Goal: Task Accomplishment & Management: Complete application form

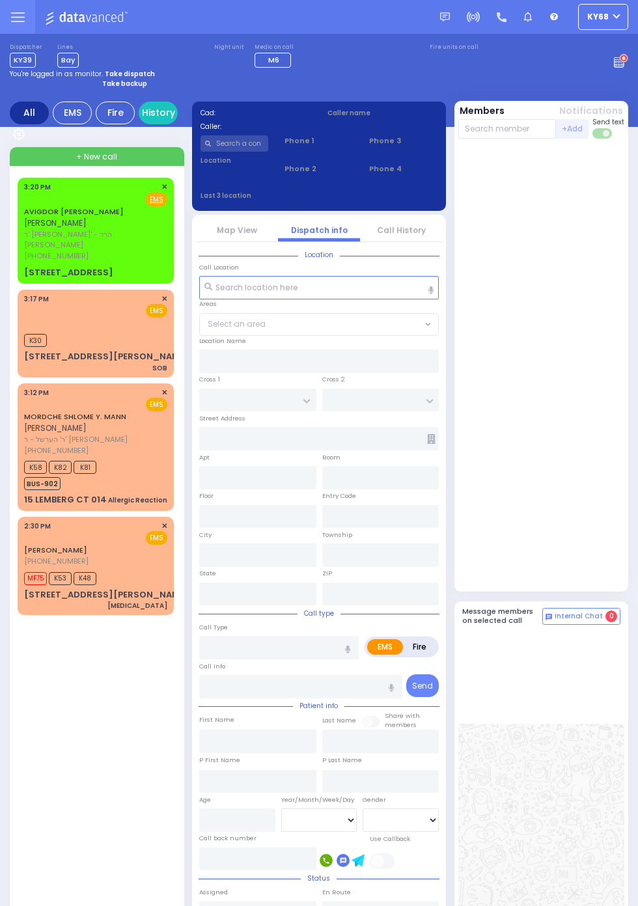
click at [24, 251] on span "[PHONE_NUMBER]" at bounding box center [56, 256] width 64 height 10
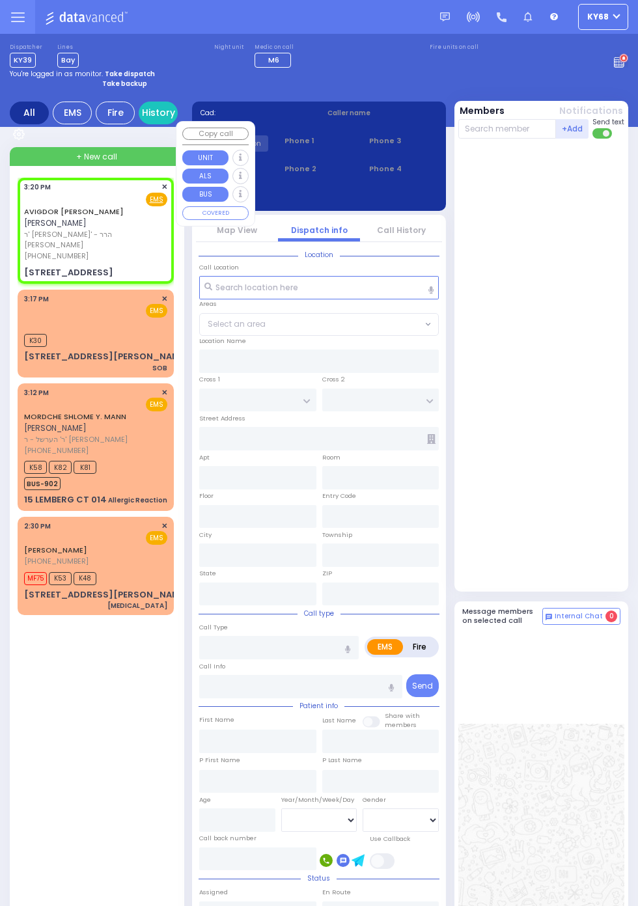
select select
radio input "true"
type input "[PERSON_NAME]"
type input "FISH"
select select
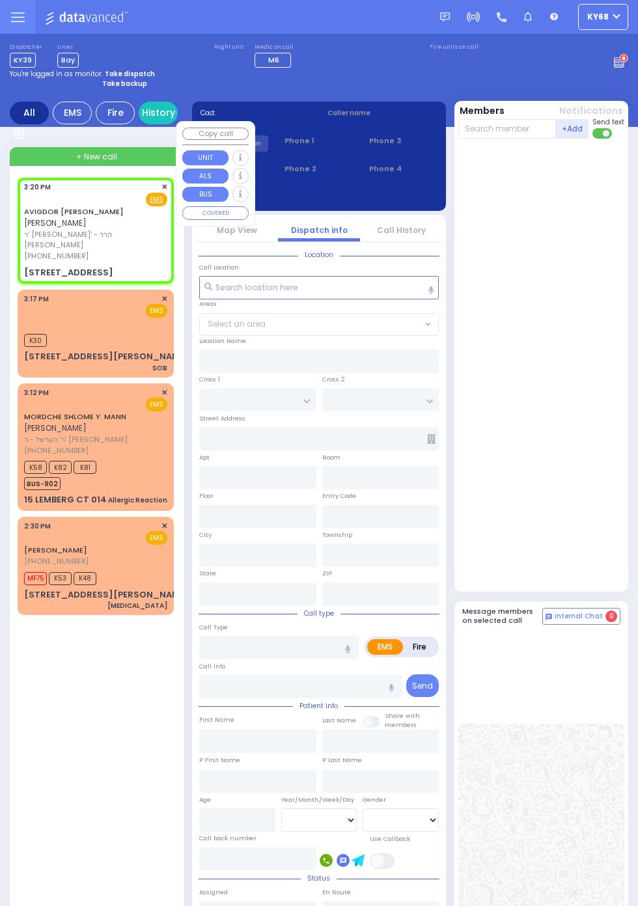
type input "15:20"
type input "KAHAN DR"
type input "GETZIL BERGER BLVD"
type input "8 MERON DR"
type input "102"
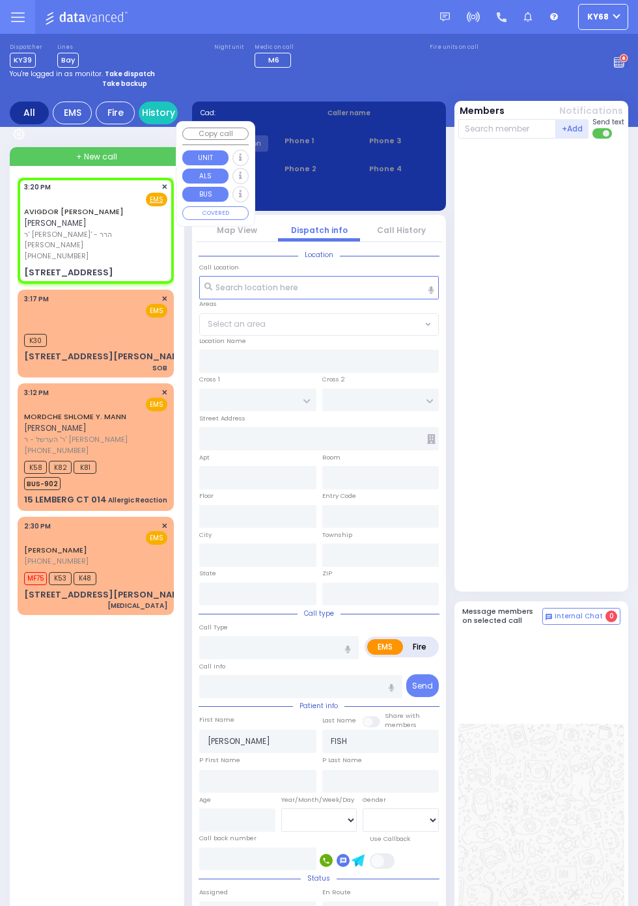
type input "Kiryas Joel"
type input "[US_STATE]"
type input "10950"
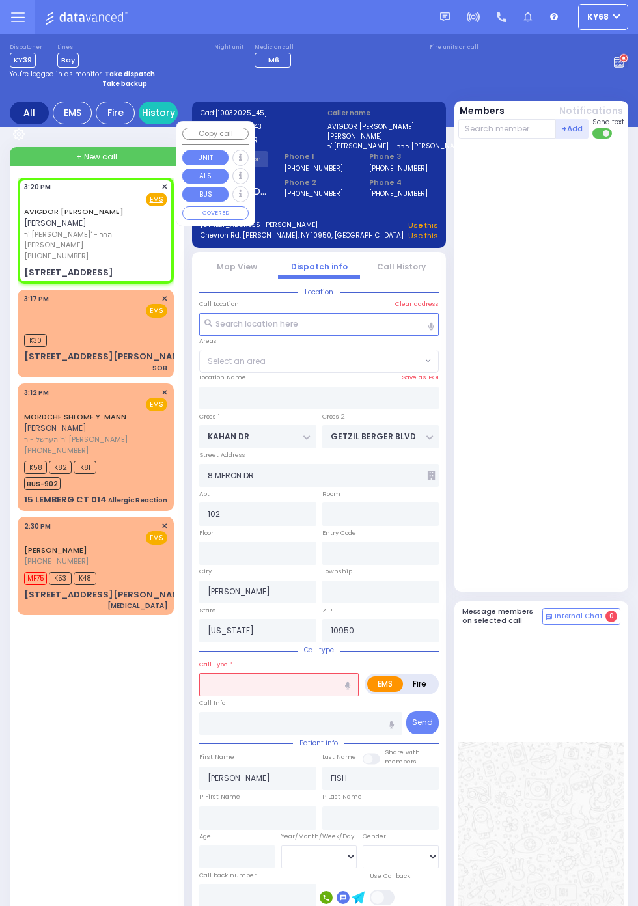
select select "SECTION 4"
click at [607, 345] on div at bounding box center [542, 365] width 169 height 442
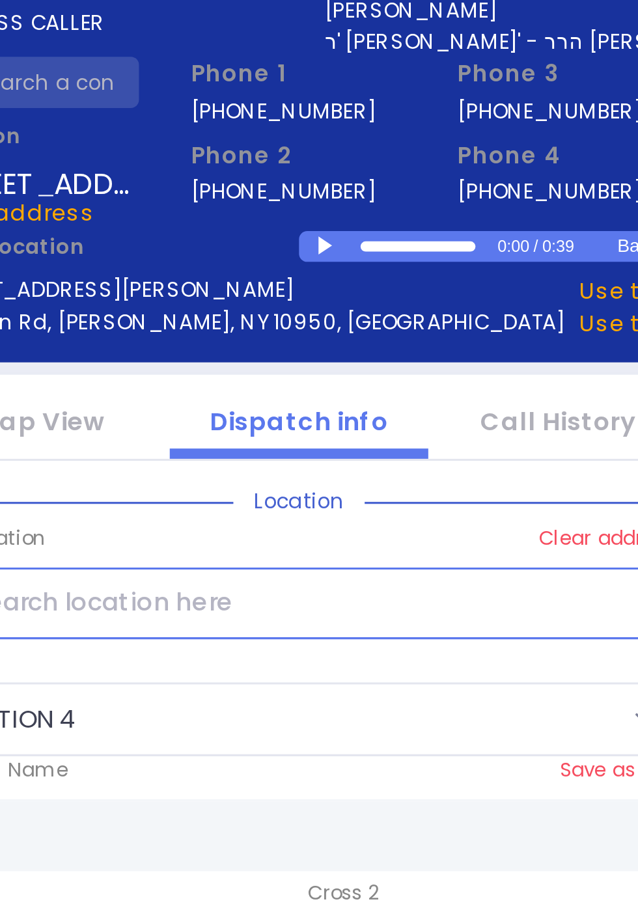
click at [327, 210] on div at bounding box center [329, 211] width 7 height 6
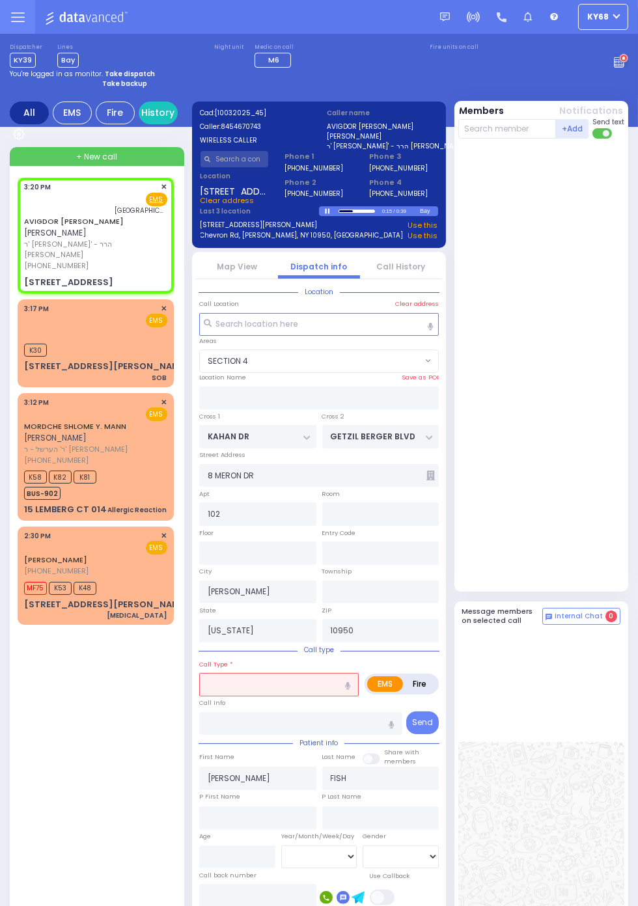
select select
radio input "true"
select select
type input "[GEOGRAPHIC_DATA]- [GEOGRAPHIC_DATA]: Emergency Room"
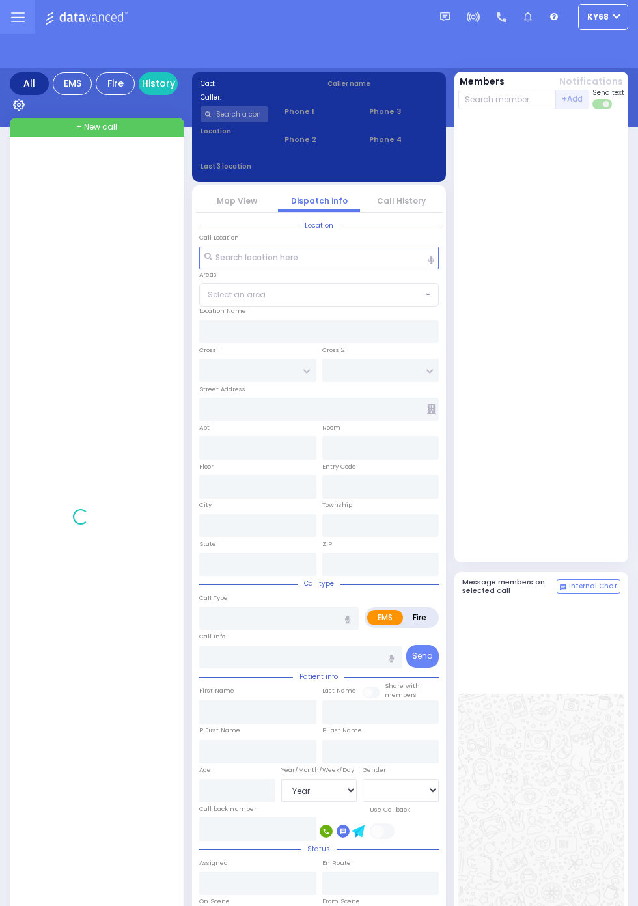
select select "Year"
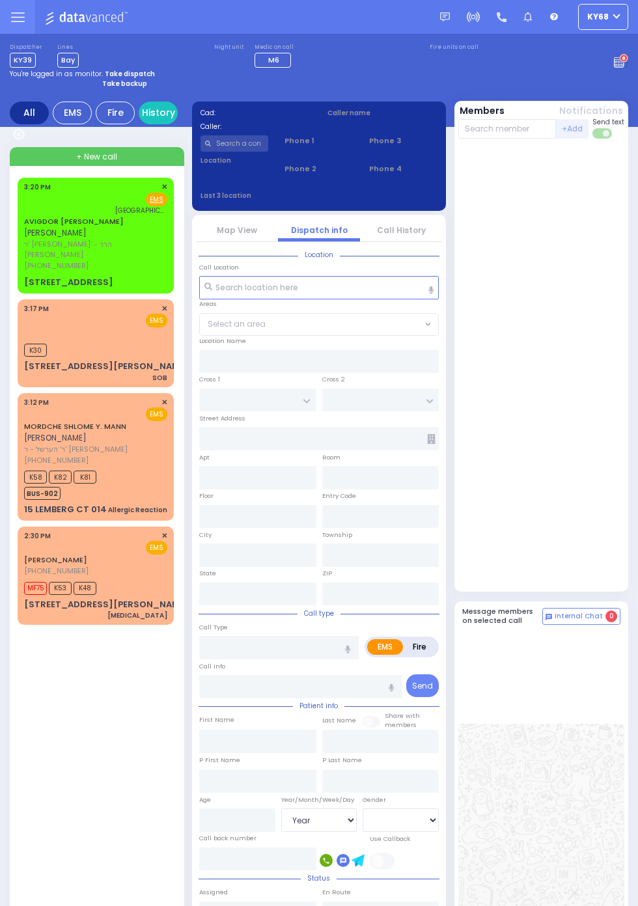
click at [24, 212] on div "[GEOGRAPHIC_DATA]- [GEOGRAPHIC_DATA]: Emergency Room" at bounding box center [95, 211] width 143 height 10
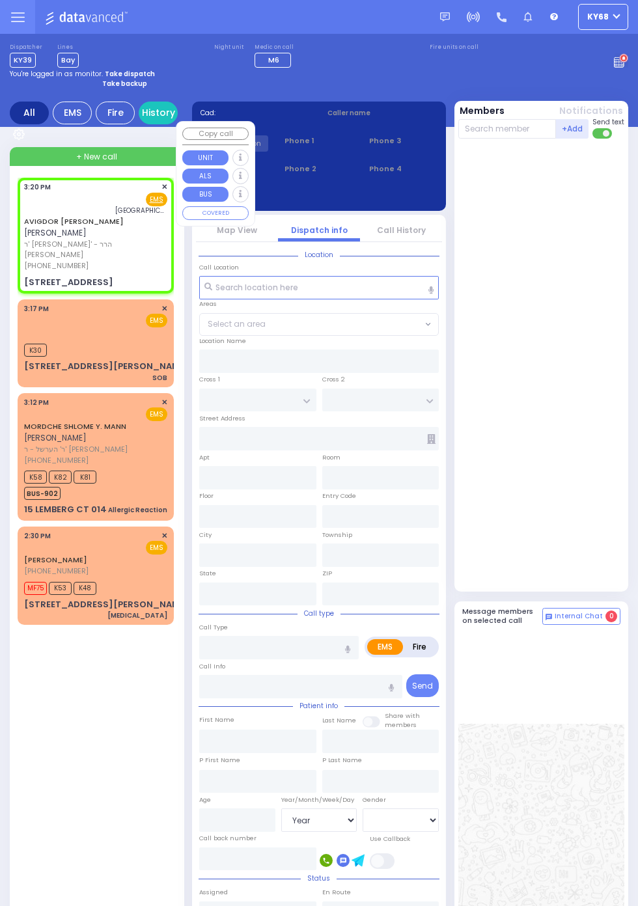
select select
radio input "true"
type input "AVIGDOR DANIEL"
type input "FISH"
select select
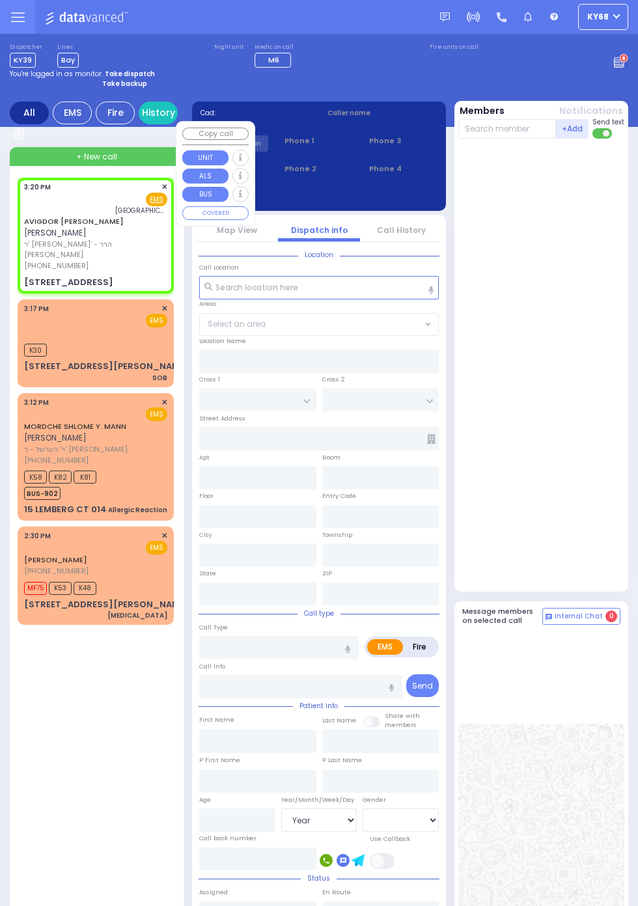
type input "15:20"
type input "[GEOGRAPHIC_DATA]- [GEOGRAPHIC_DATA]: Emergency Room"
type input "KAHAN DR"
type input "GETZIL BERGER BLVD"
type input "8 MERON DR"
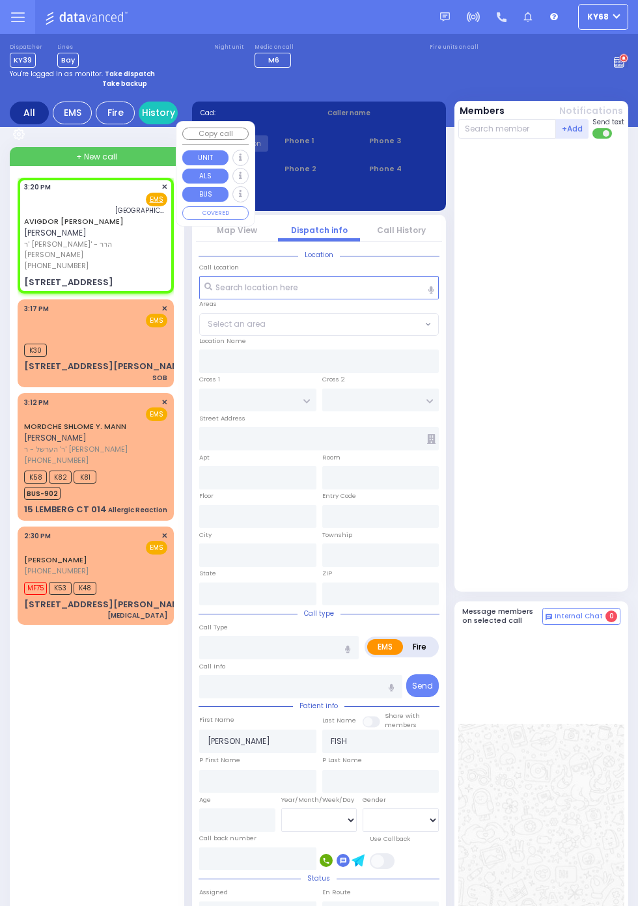
type input "102"
type input "Kiryas Joel"
type input "New York"
type input "10950"
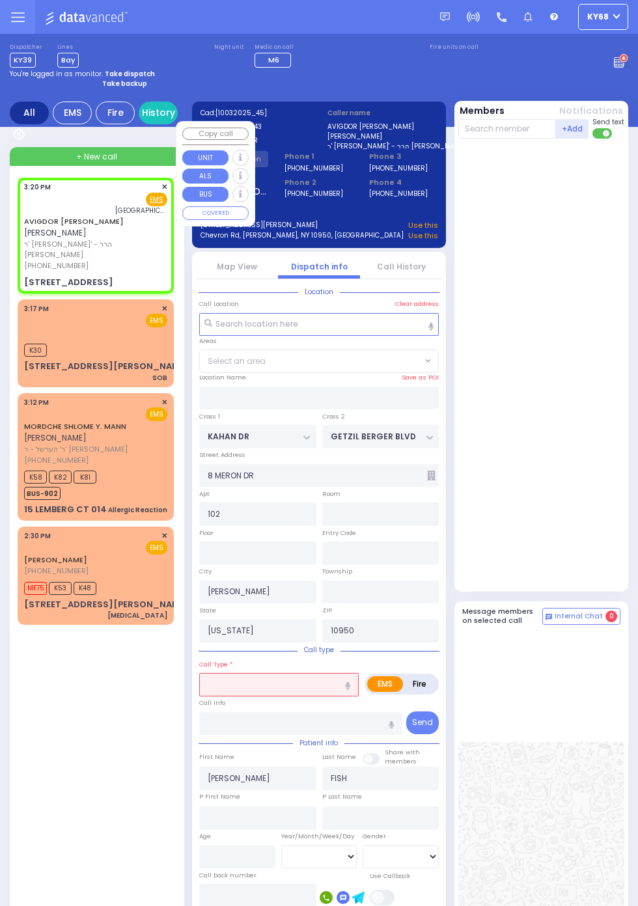
select select "SECTION 4"
click at [611, 322] on div at bounding box center [542, 365] width 169 height 442
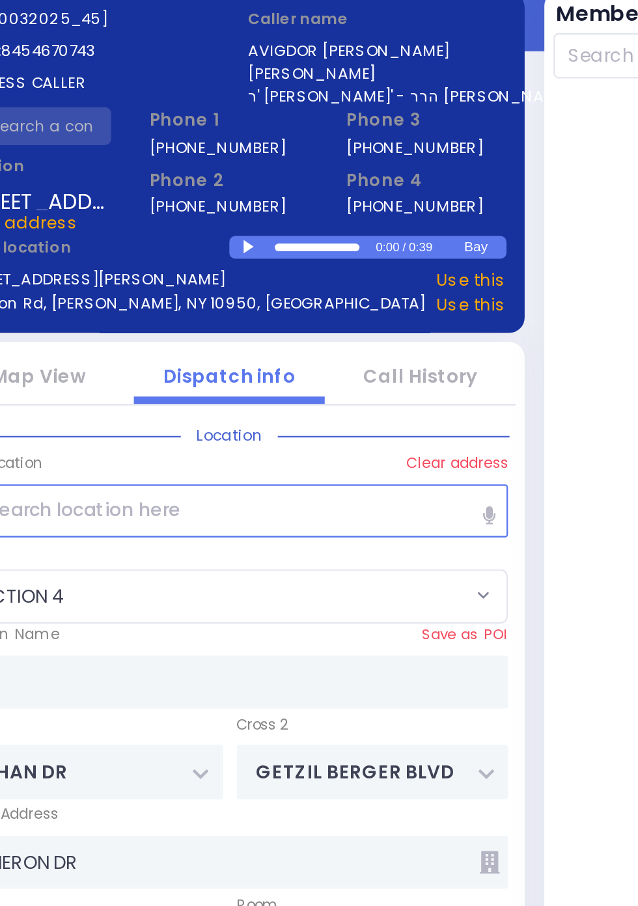
click at [329, 212] on div at bounding box center [329, 211] width 7 height 6
click at [339, 212] on div at bounding box center [339, 211] width 0 height 2
click at [340, 212] on div at bounding box center [339, 211] width 1 height 2
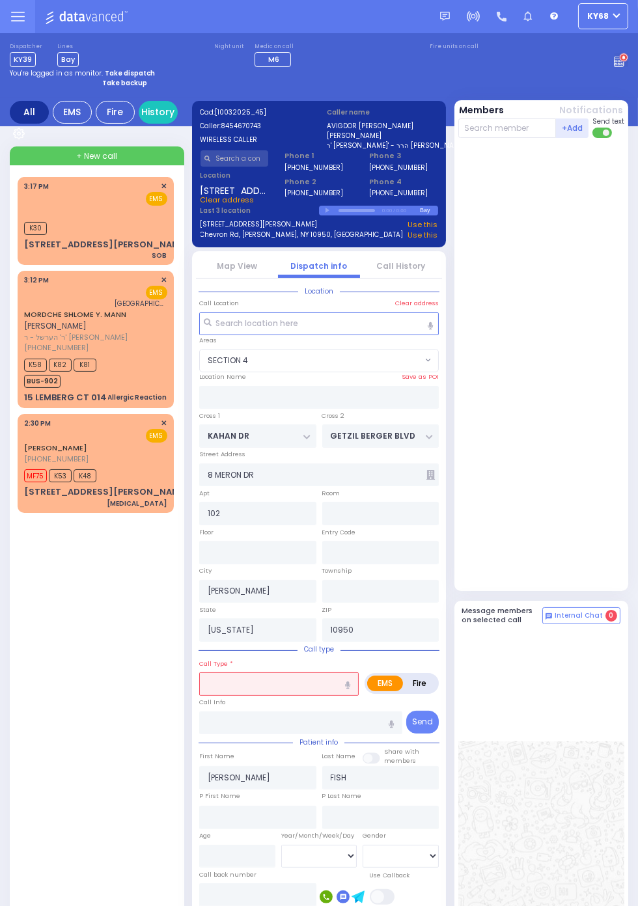
click at [624, 61] on circle at bounding box center [624, 58] width 8 height 8
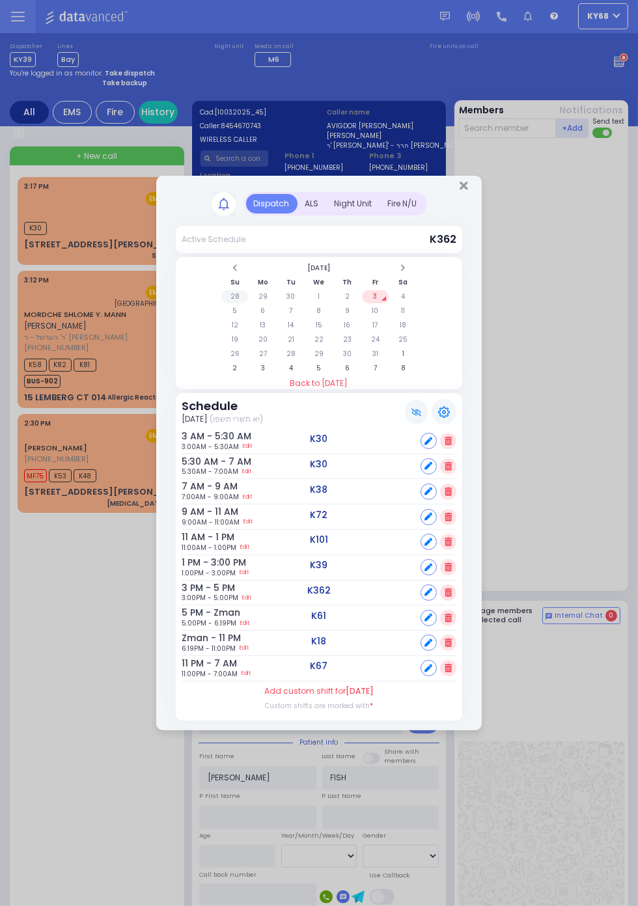
click at [248, 303] on td "28" at bounding box center [234, 296] width 27 height 13
click at [364, 204] on div "Night Unit" at bounding box center [353, 204] width 53 height 20
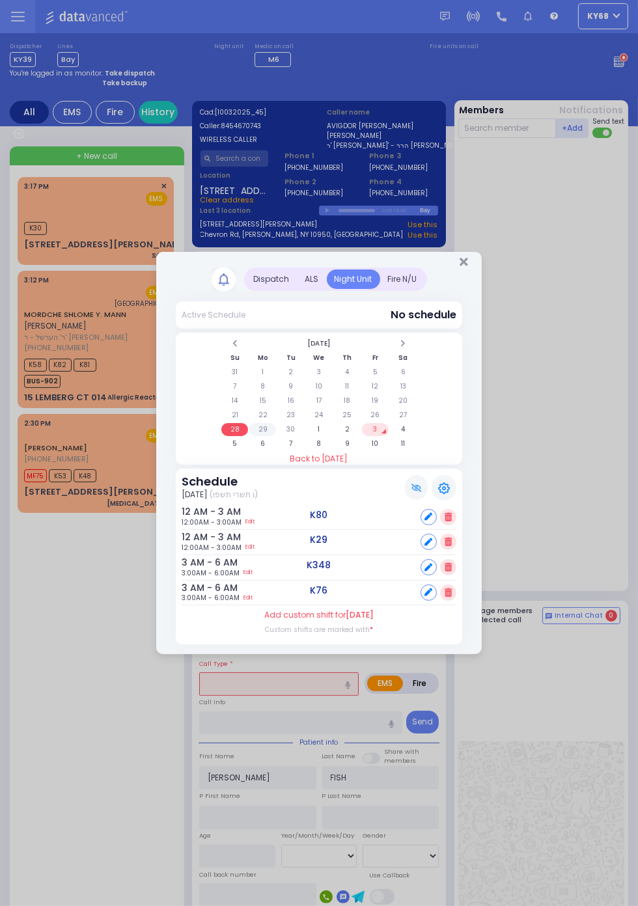
click at [260, 431] on td "29" at bounding box center [262, 429] width 27 height 13
click at [262, 442] on td "6" at bounding box center [262, 444] width 27 height 13
click at [292, 432] on td "28" at bounding box center [290, 429] width 27 height 13
click at [293, 415] on td "21" at bounding box center [290, 415] width 27 height 13
click at [304, 393] on td "7" at bounding box center [290, 386] width 27 height 13
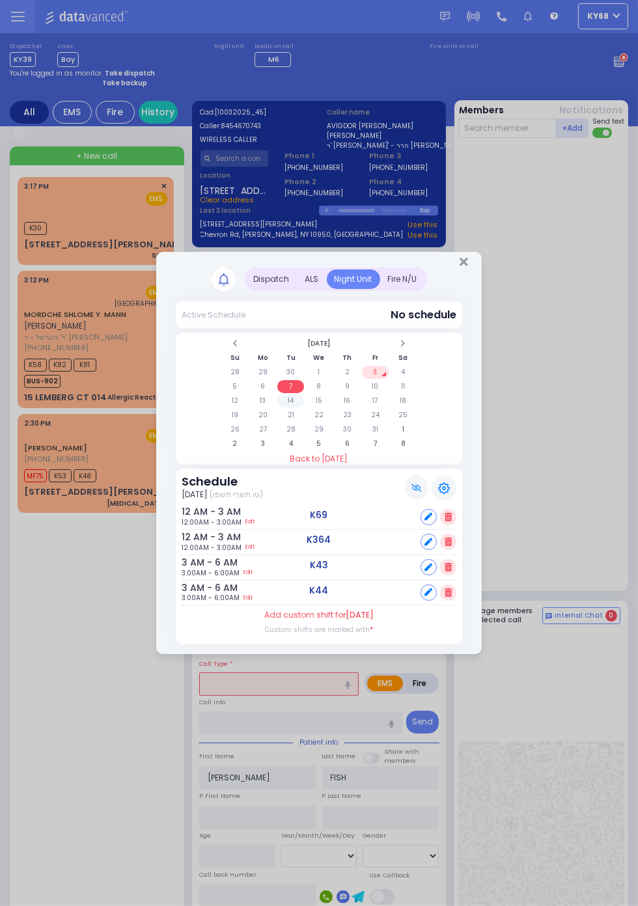
click at [289, 401] on td "14" at bounding box center [290, 401] width 27 height 13
click at [291, 413] on td "21" at bounding box center [290, 415] width 27 height 13
click at [291, 431] on td "28" at bounding box center [290, 429] width 27 height 13
click at [291, 445] on td "4" at bounding box center [290, 444] width 27 height 13
click at [304, 408] on td "11" at bounding box center [290, 401] width 27 height 13
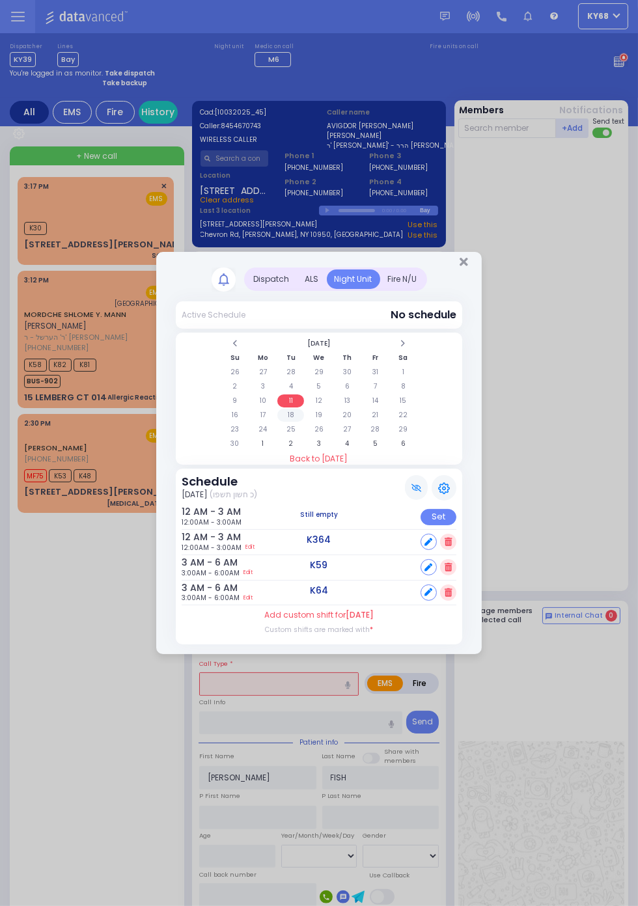
click at [289, 413] on td "18" at bounding box center [290, 415] width 27 height 13
click at [304, 436] on td "25" at bounding box center [290, 429] width 27 height 13
click at [293, 445] on td "2" at bounding box center [290, 444] width 27 height 13
click at [304, 393] on td "9" at bounding box center [290, 386] width 27 height 13
click at [289, 414] on td "23" at bounding box center [290, 415] width 27 height 13
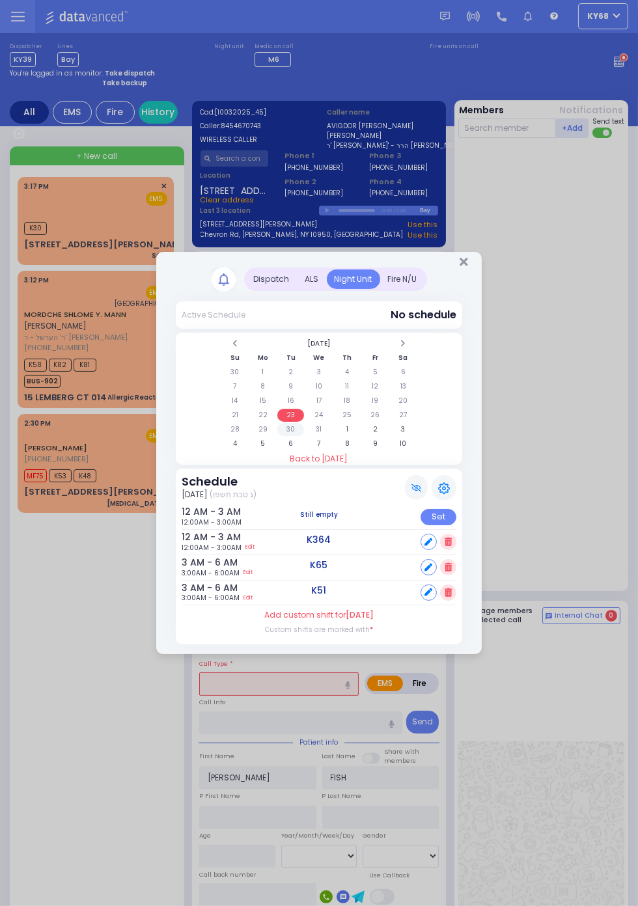
click at [288, 431] on td "30" at bounding box center [290, 429] width 27 height 13
click at [290, 446] on td "6" at bounding box center [290, 444] width 27 height 13
click at [468, 268] on icon "Close" at bounding box center [464, 262] width 8 height 12
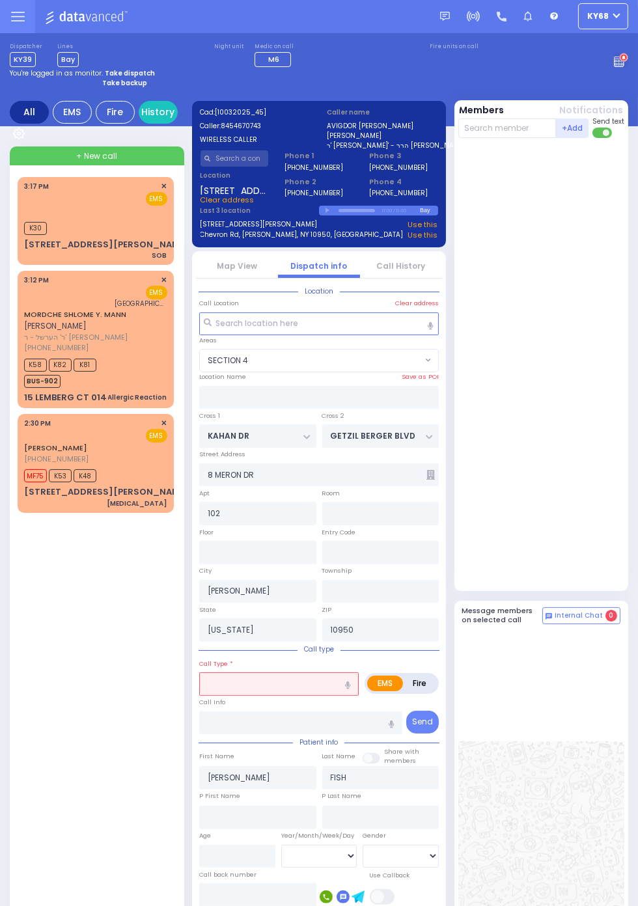
scroll to position [0, 0]
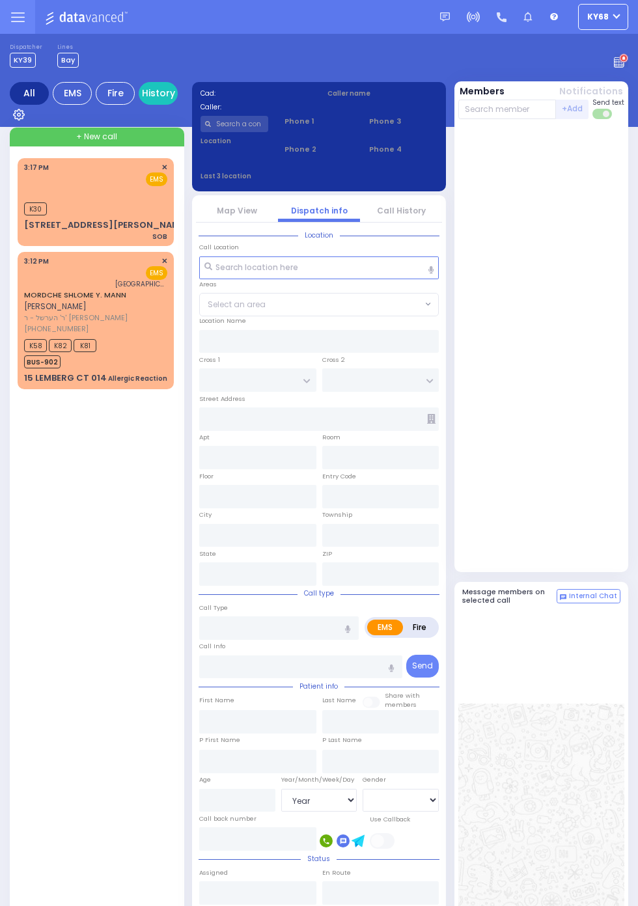
select select "Year"
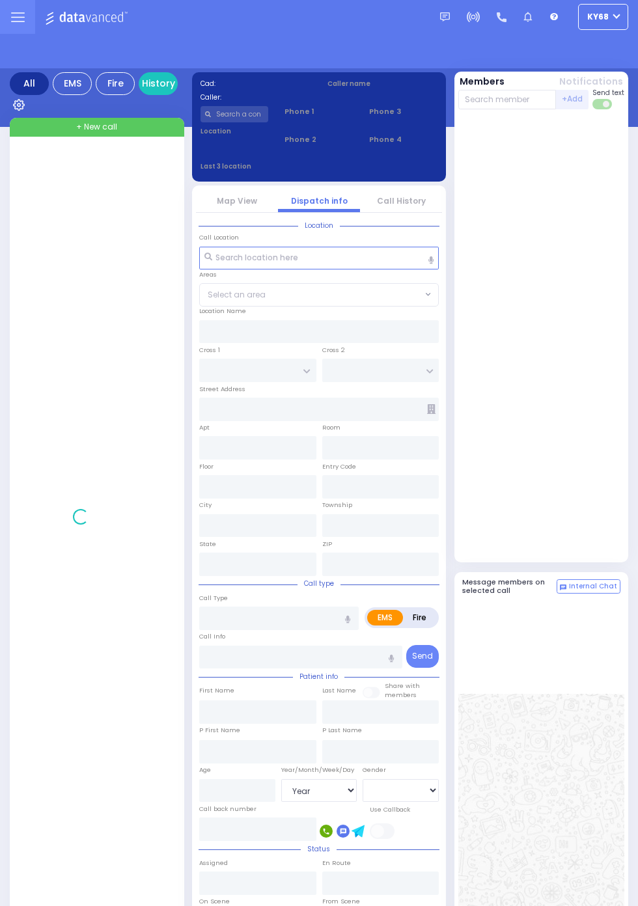
select select "Year"
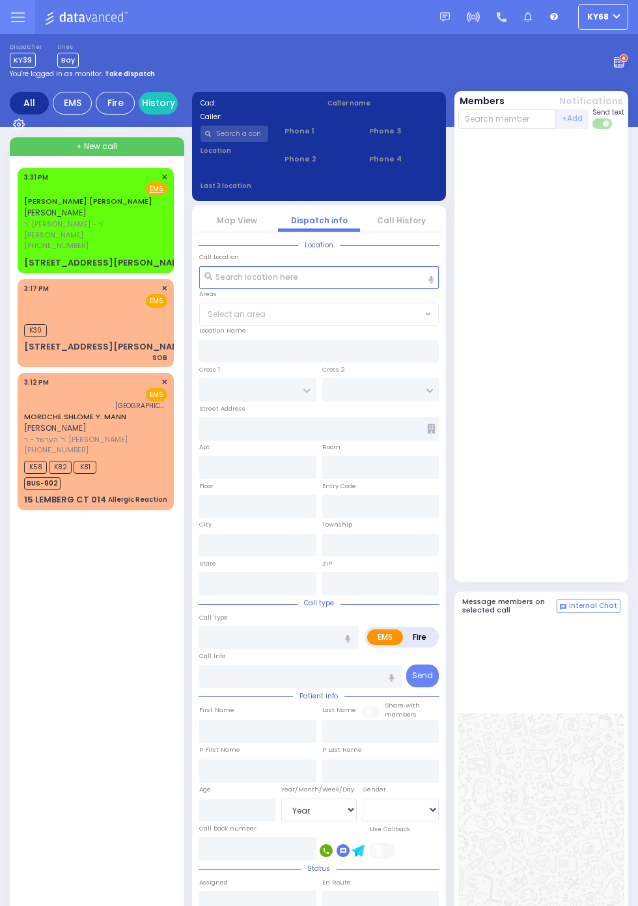
select select "Year"
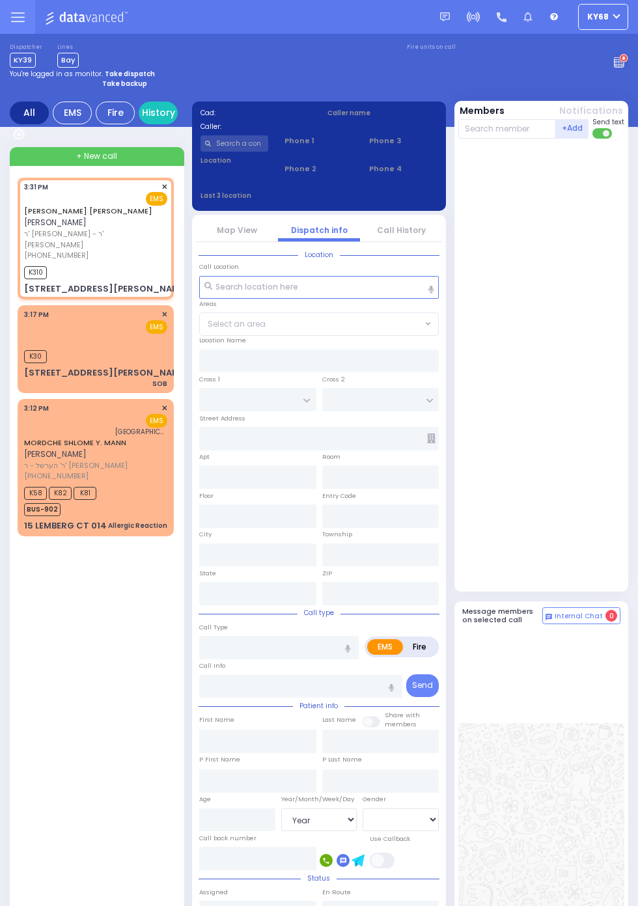
select select
radio input "true"
type input "CHAIM MENDEL"
type input "KATINA"
type input "77"
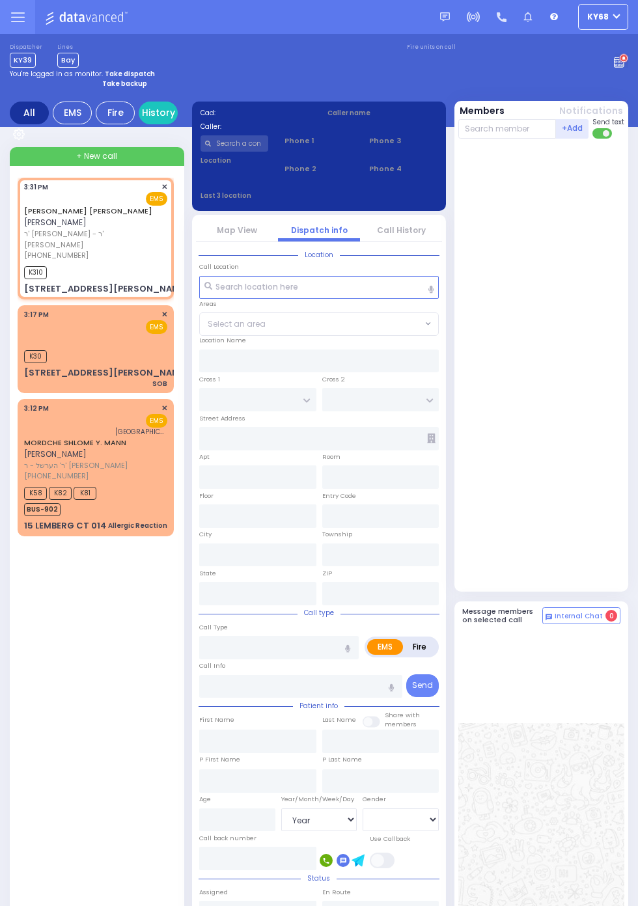
select select "Year"
select select "[DEMOGRAPHIC_DATA]"
type input "15:31"
type input "15:32"
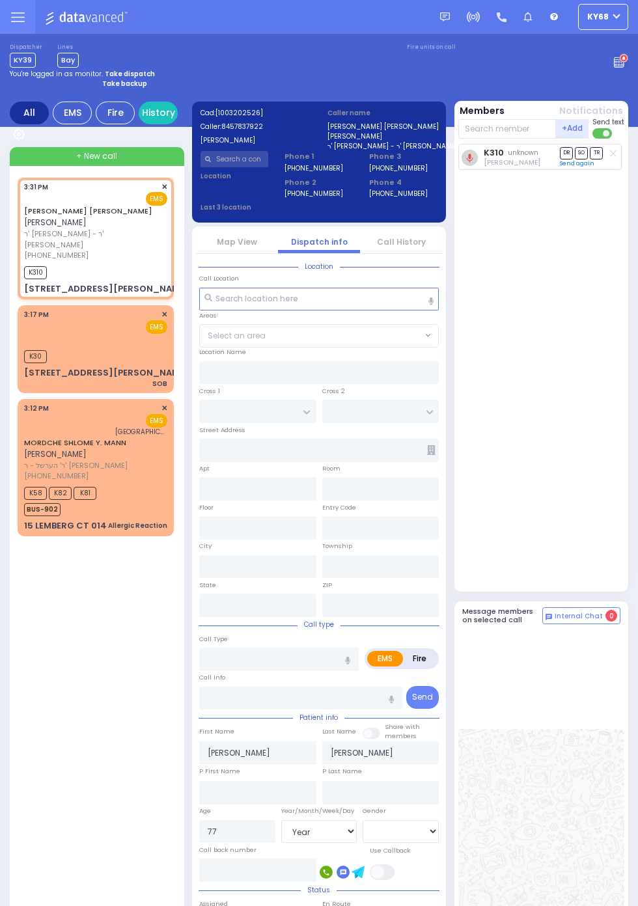
type input "SATMAR DR"
type input "TAYLOR COURT"
type input "19 HAYES CT"
type input "203"
type input "Monroe"
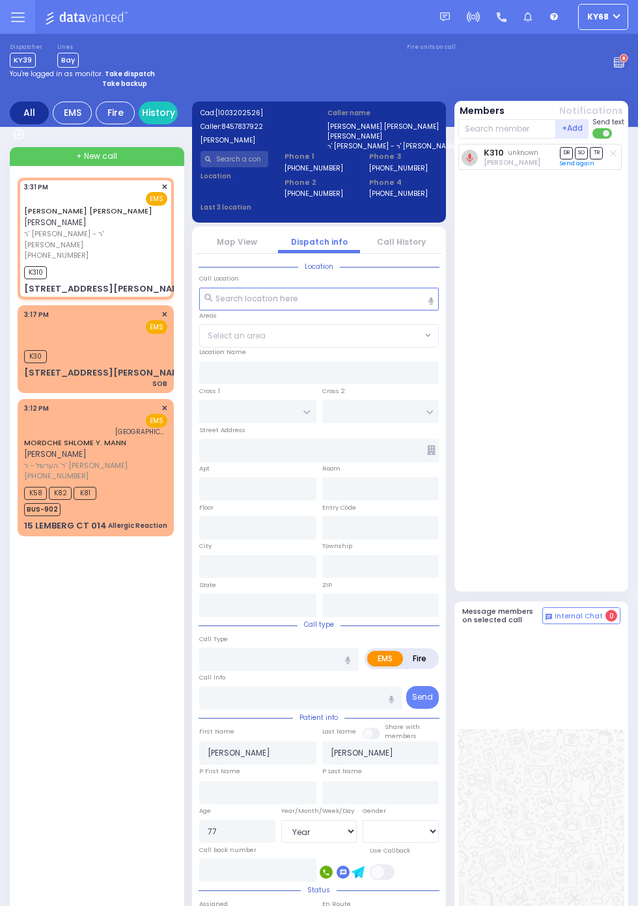
type input "New York"
type input "10950"
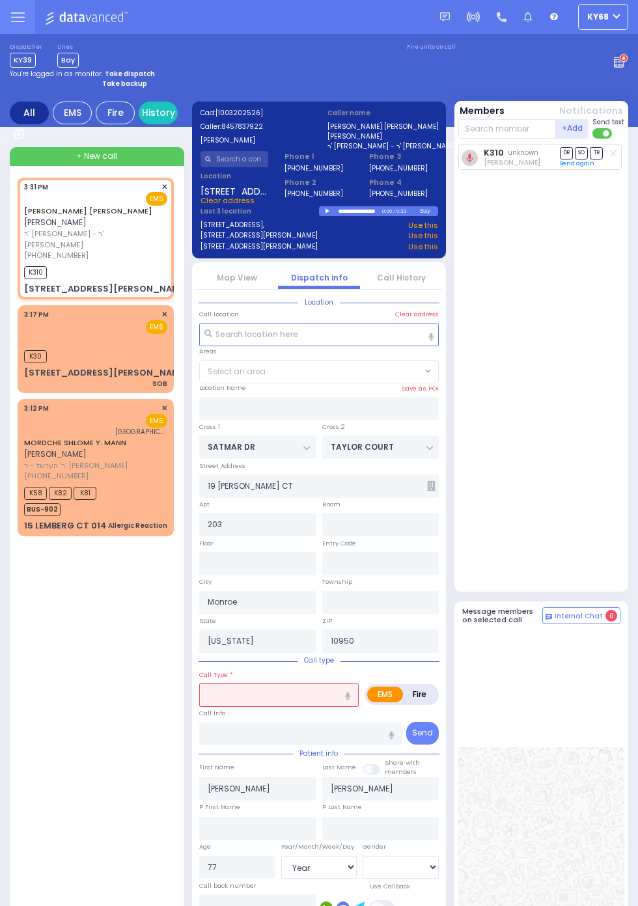
select select "SECTION 3"
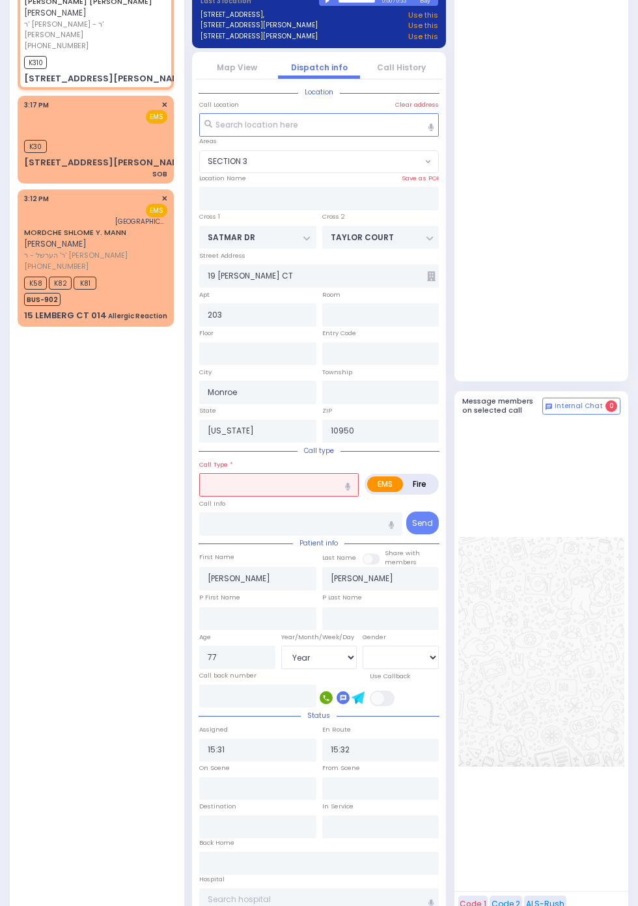
scroll to position [267, 0]
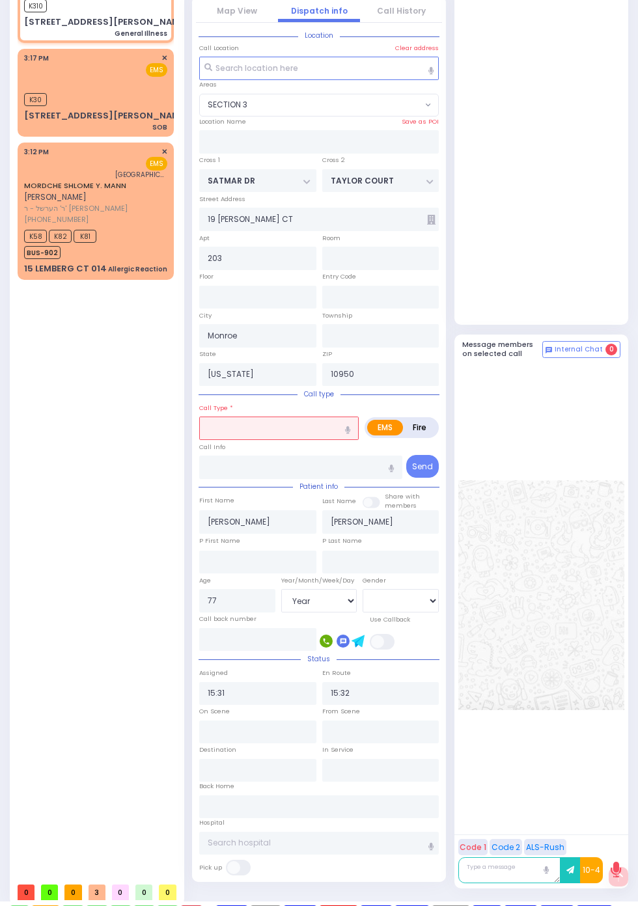
select select
type input "General Illness"
radio input "true"
select select "Year"
select select "[DEMOGRAPHIC_DATA]"
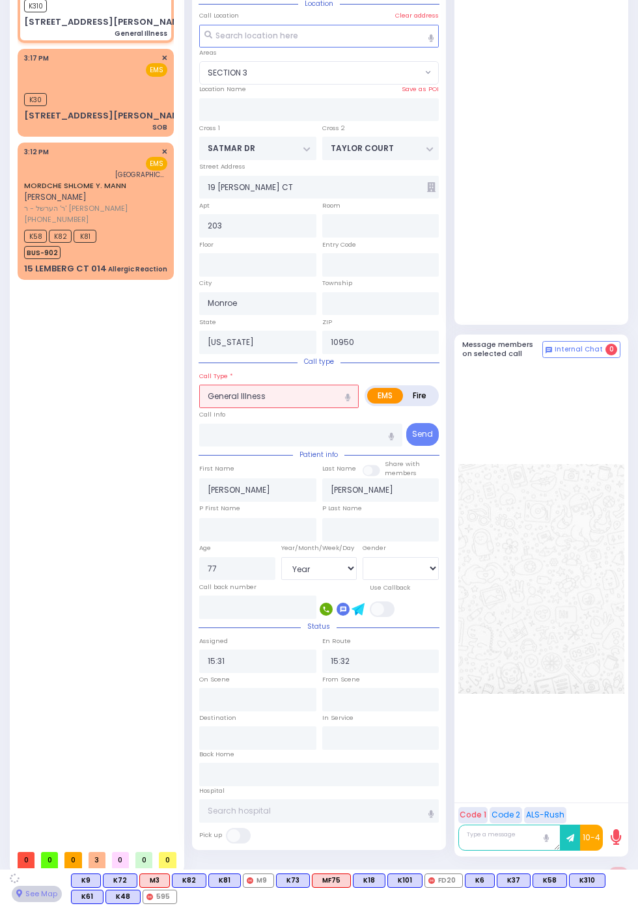
scroll to position [216, 0]
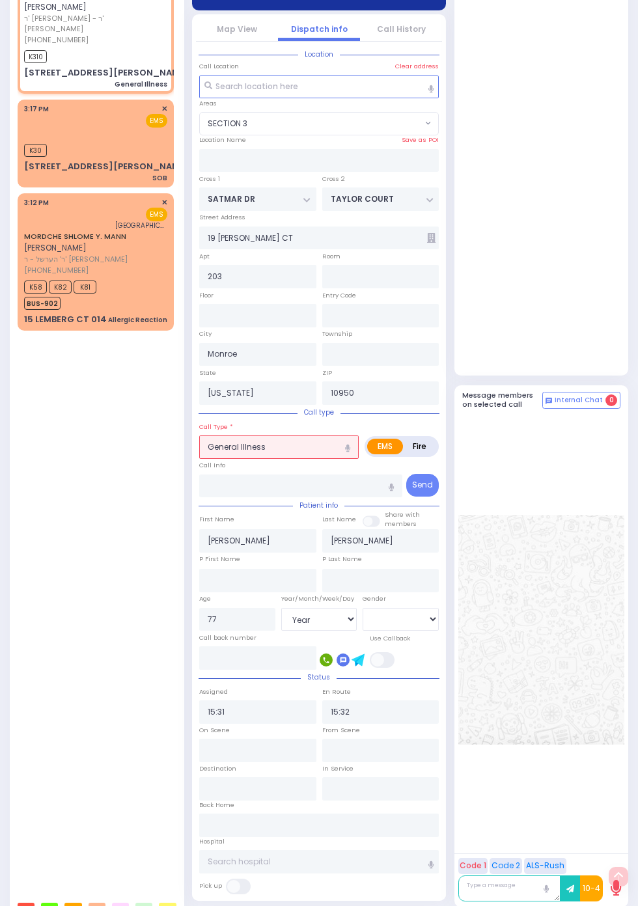
select select "SECTION 3"
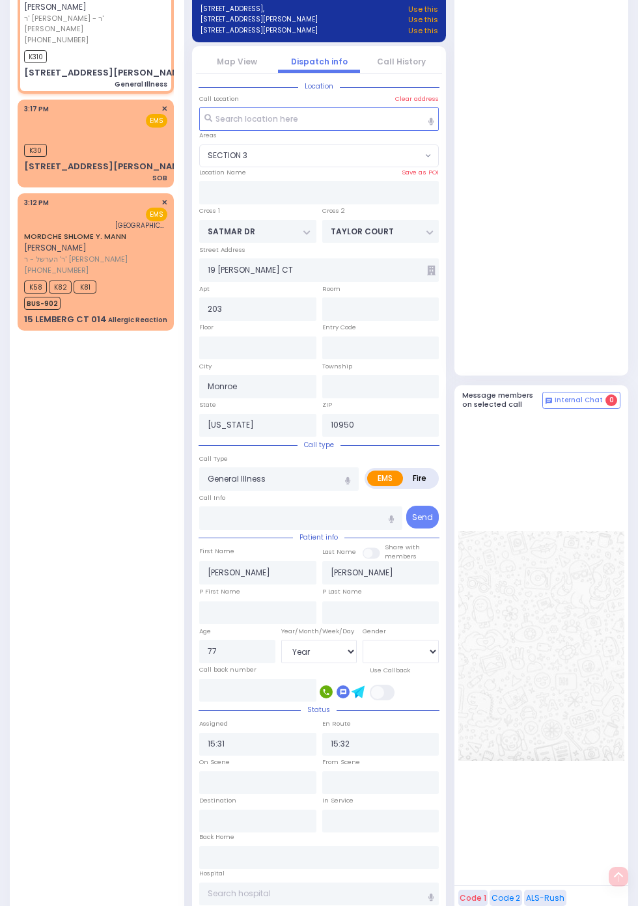
scroll to position [0, 0]
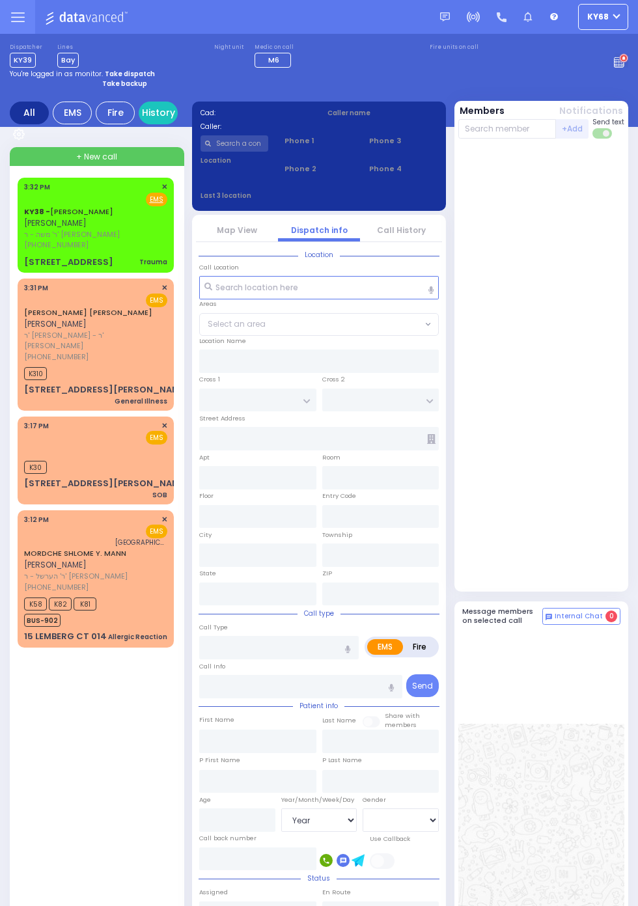
select select "Year"
select select "[DEMOGRAPHIC_DATA]"
click at [24, 246] on span "[PHONE_NUMBER]" at bounding box center [56, 245] width 64 height 10
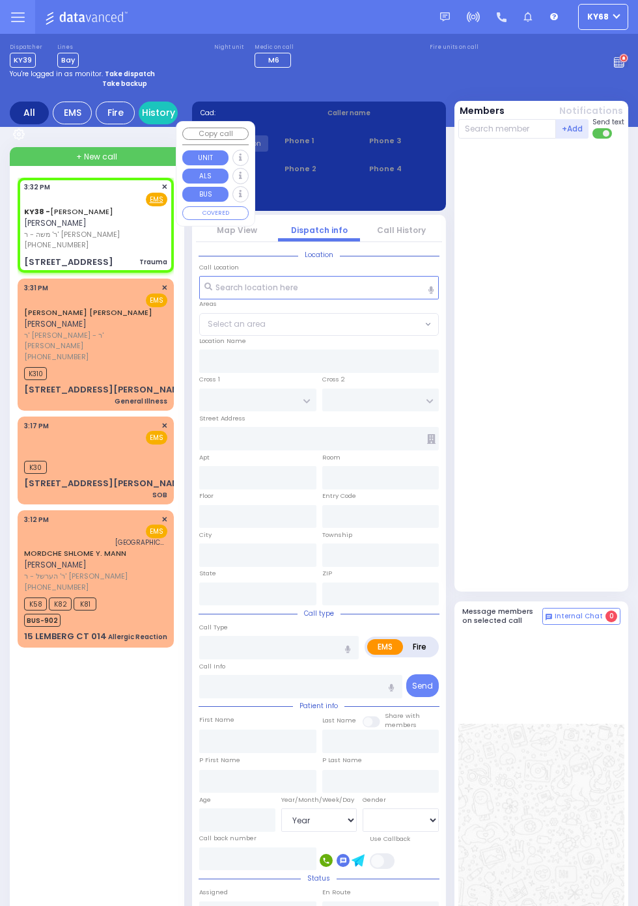
select select
type input "Trauma"
radio input "true"
type input "AVRUM MAYER"
type input "MILLER"
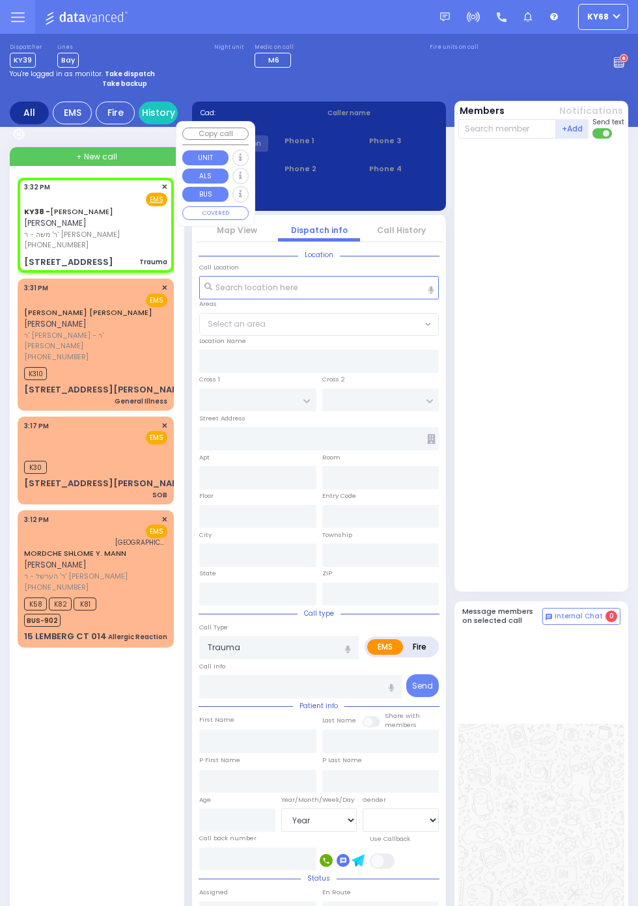
select select
type input "15:32"
type input "KAHAN DR"
type input "PRAG BLVD"
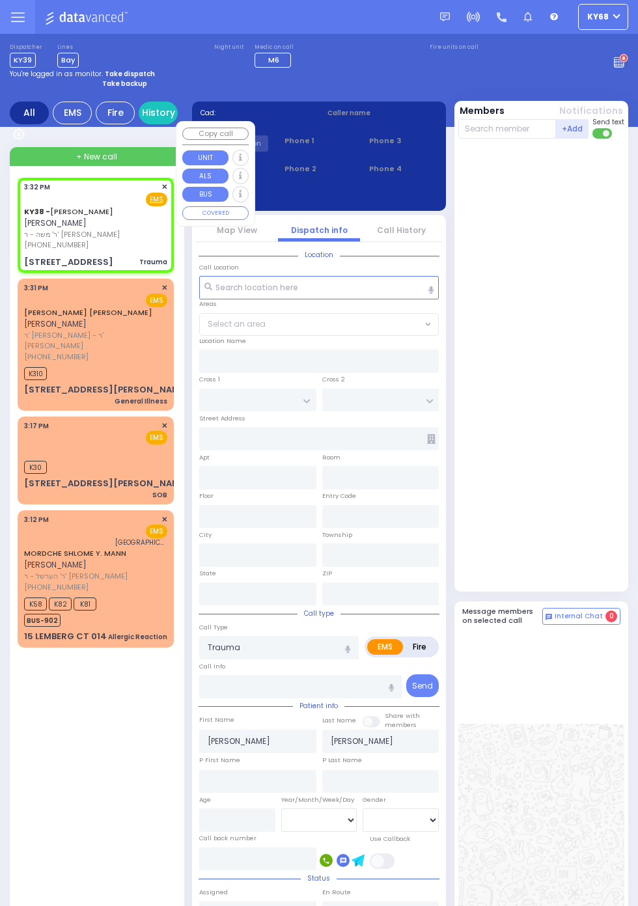
type input "9 Meron Drive"
type input "202"
type input "Monroe"
type input "New York"
type input "10950 Cross Streets: : KAHAN DR/DAJ BLVD"
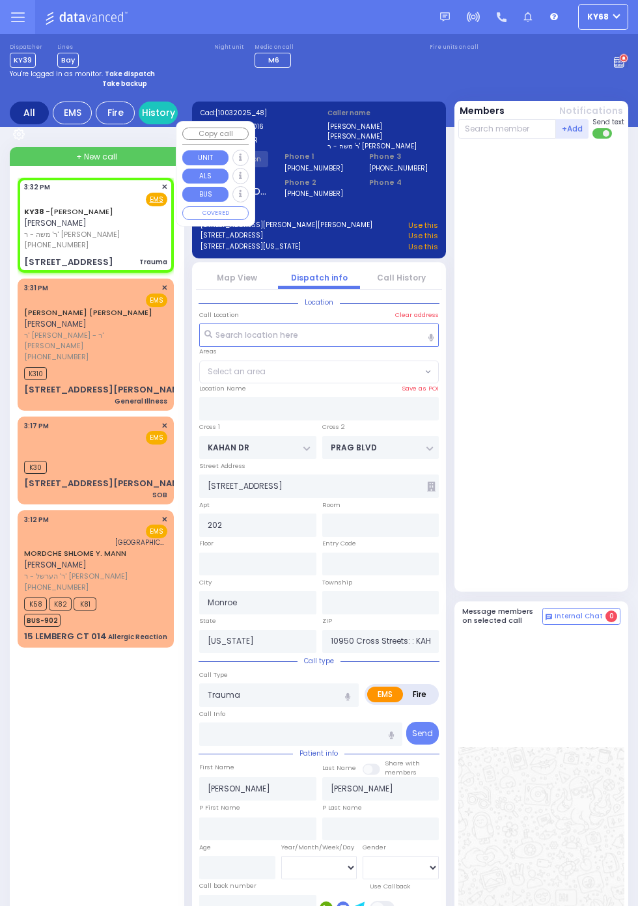
select select "SECTION 4"
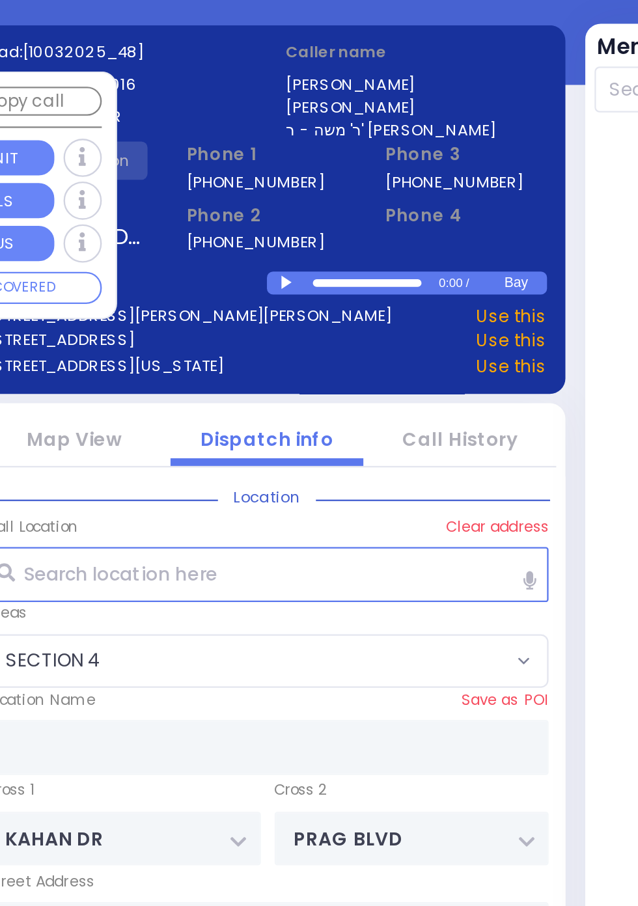
click at [329, 209] on div at bounding box center [329, 211] width 7 height 6
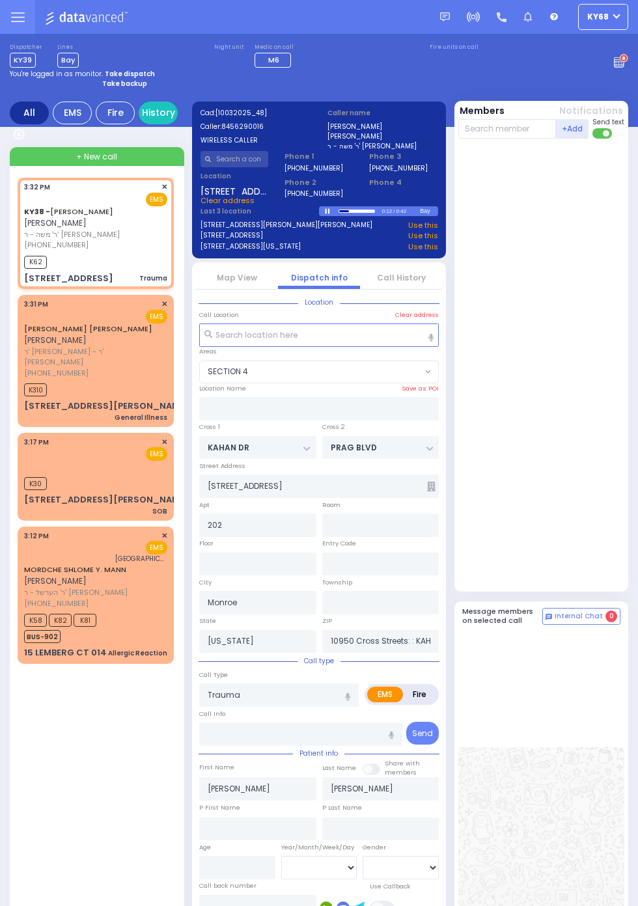
select select
radio input "true"
select select
type input "15:34"
select select "SECTION 4"
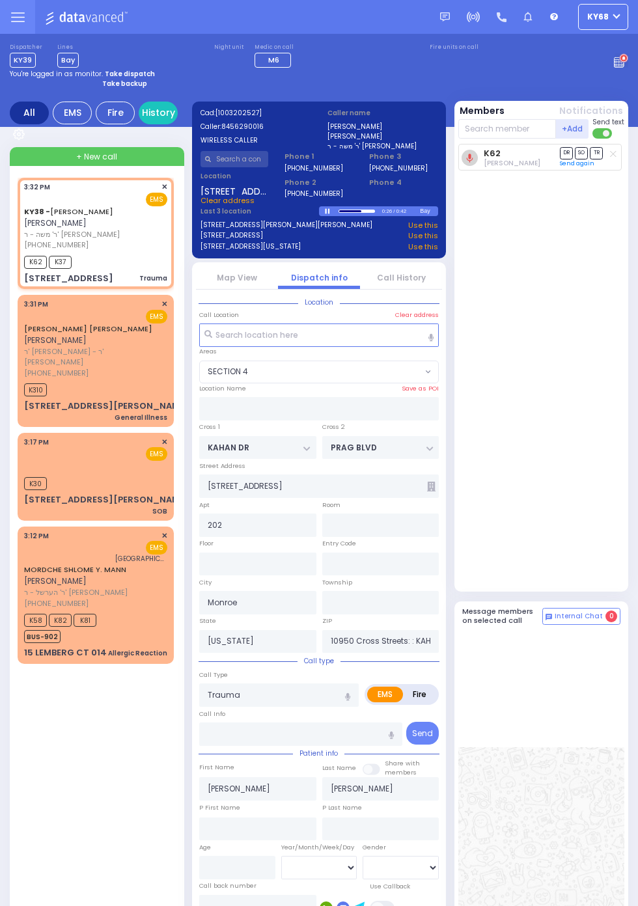
select select
radio input "true"
select select
select select "SECTION 4"
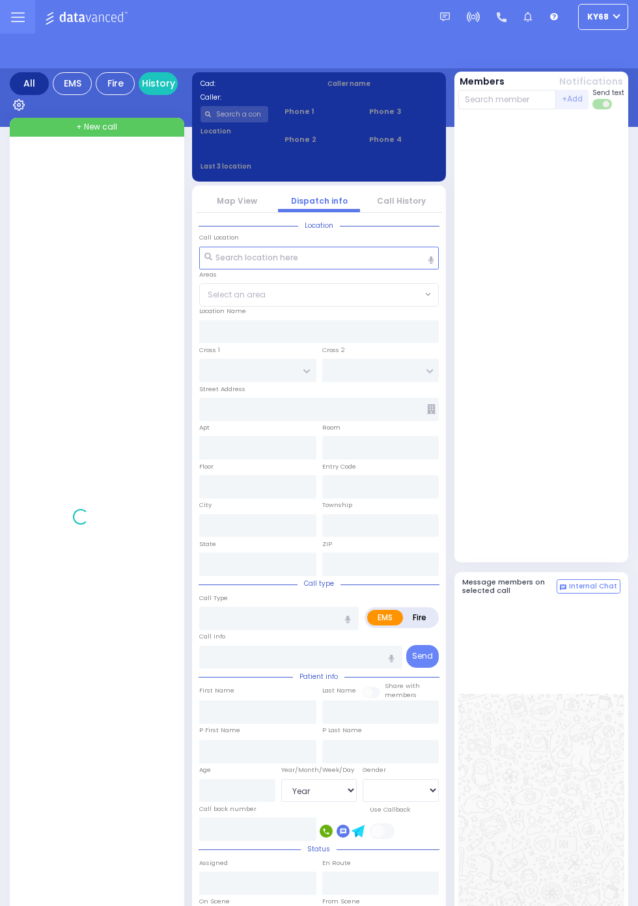
select select "Year"
